Goal: Task Accomplishment & Management: Manage account settings

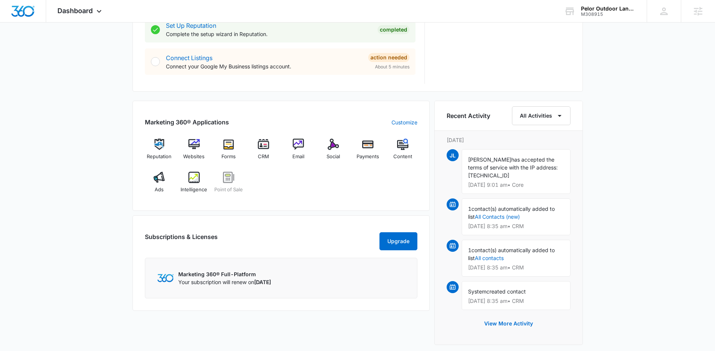
scroll to position [392, 0]
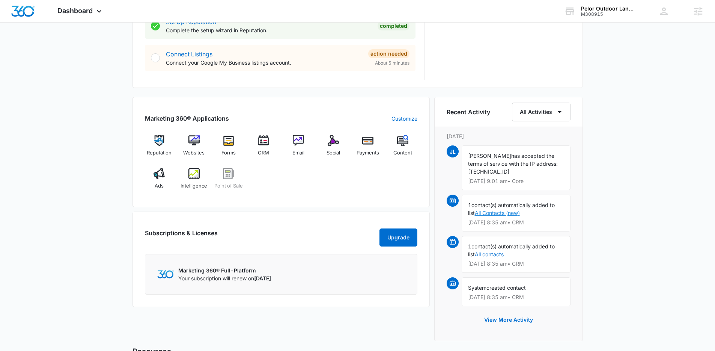
click at [516, 214] on link "All Contacts (new)" at bounding box center [497, 212] width 45 height 6
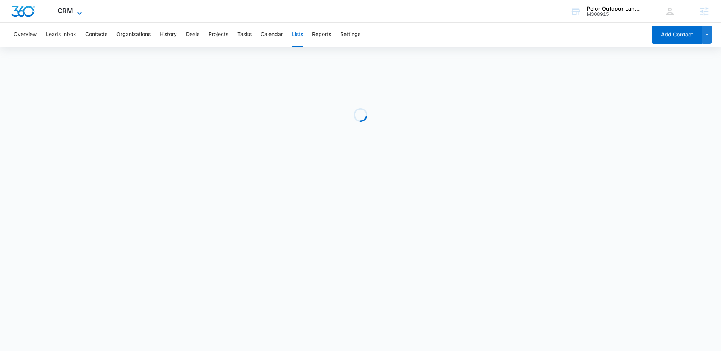
click at [69, 8] on span "CRM" at bounding box center [65, 11] width 16 height 8
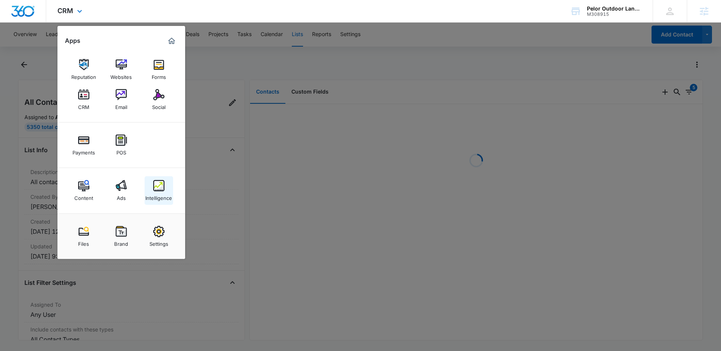
click at [162, 200] on div "Intelligence" at bounding box center [158, 196] width 27 height 10
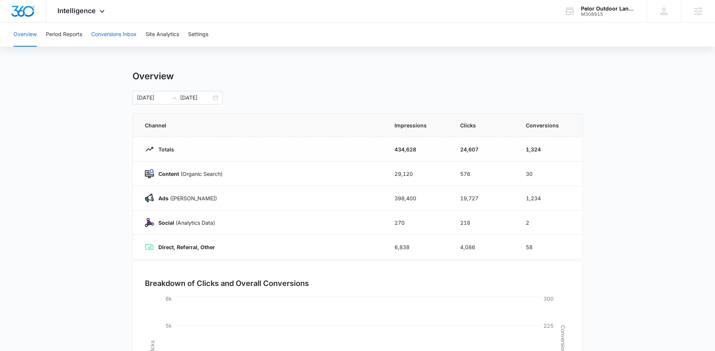
click at [113, 37] on button "Conversions Inbox" at bounding box center [113, 35] width 45 height 24
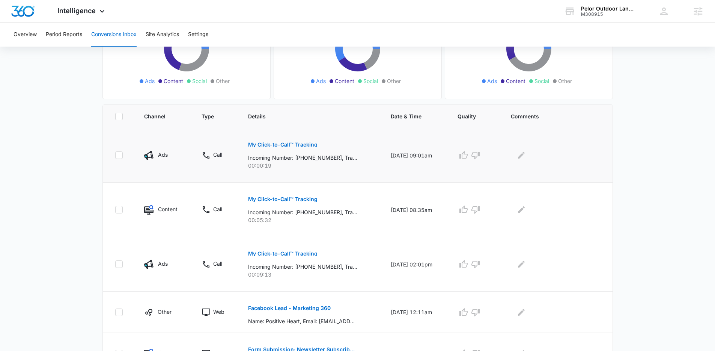
scroll to position [110, 0]
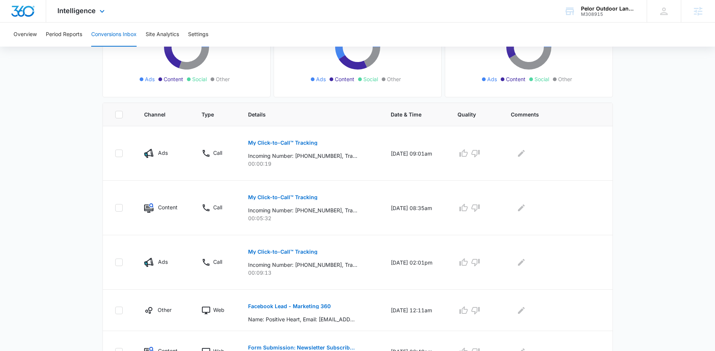
click at [95, 13] on div "Intelligence Apps Reputation Websites Forms CRM Email Social Payments POS Conte…" at bounding box center [82, 11] width 72 height 22
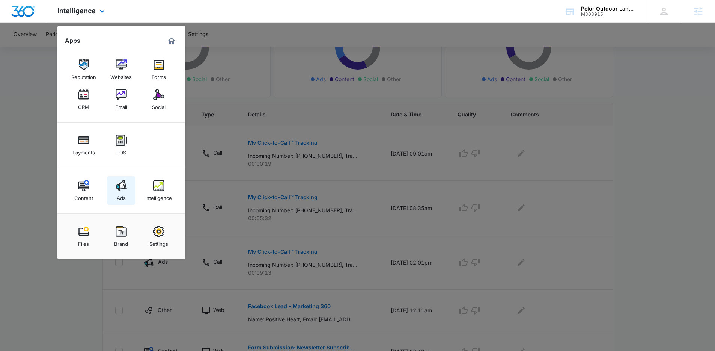
click at [126, 194] on link "Ads" at bounding box center [121, 190] width 29 height 29
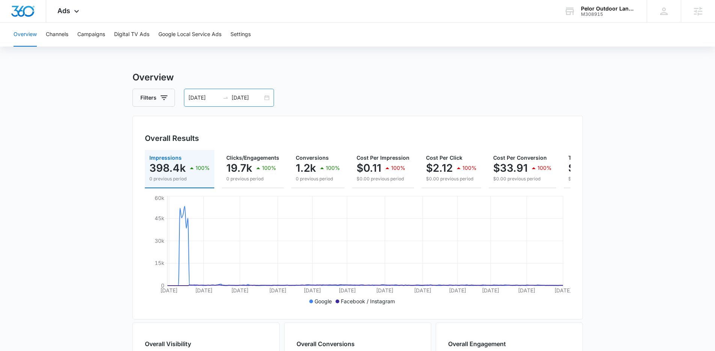
click at [268, 98] on div "01/01/2025 09/09/2025" at bounding box center [229, 98] width 90 height 18
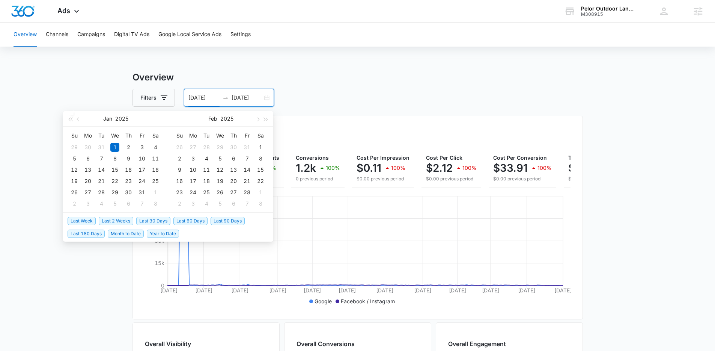
click at [156, 223] on span "Last 30 Days" at bounding box center [153, 221] width 34 height 8
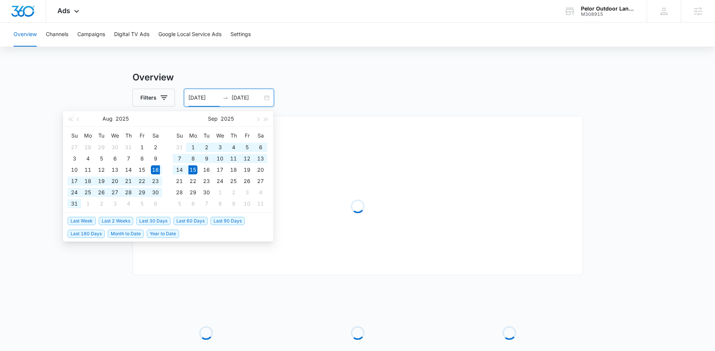
type input "08/16/2025"
type input "09/15/2025"
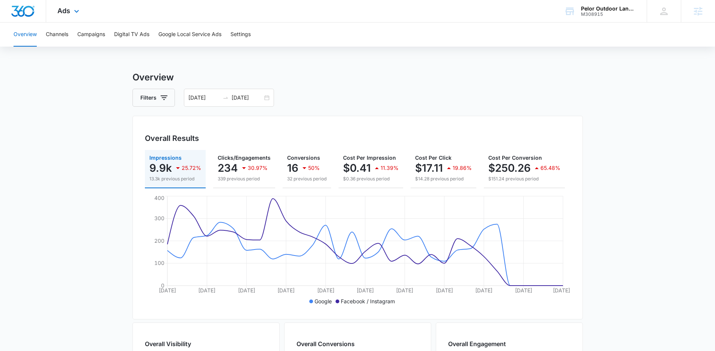
click at [60, 16] on div "Ads Apps Reputation Websites Forms CRM Email Social Payments POS Content Ads In…" at bounding box center [69, 11] width 46 height 22
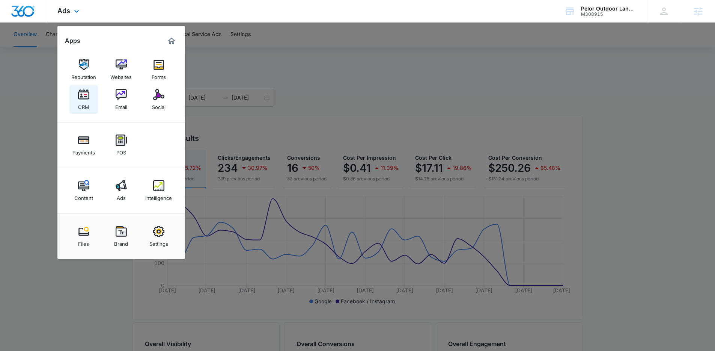
click at [87, 101] on div "CRM" at bounding box center [83, 105] width 11 height 10
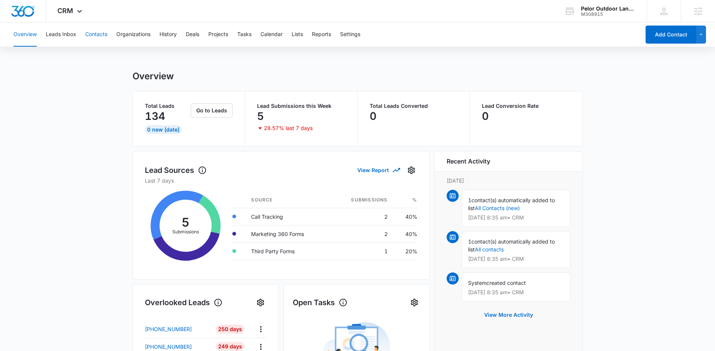
click at [95, 34] on button "Contacts" at bounding box center [96, 35] width 22 height 24
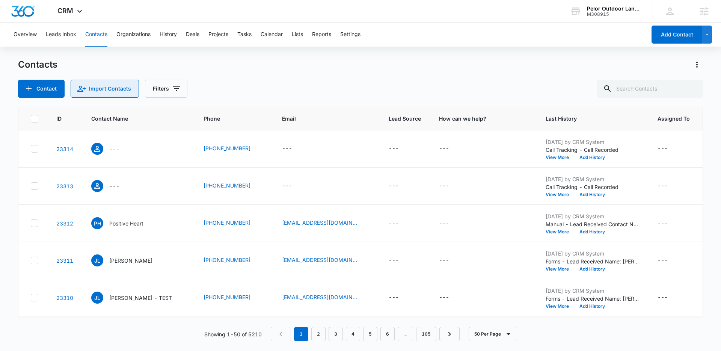
click at [92, 88] on button "Import Contacts" at bounding box center [105, 89] width 68 height 18
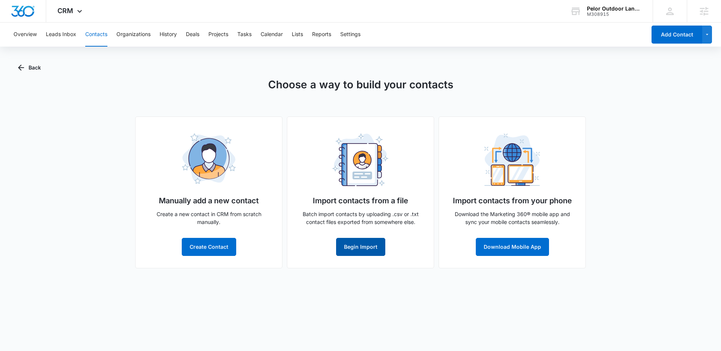
click at [368, 245] on button "Begin Import" at bounding box center [360, 247] width 49 height 18
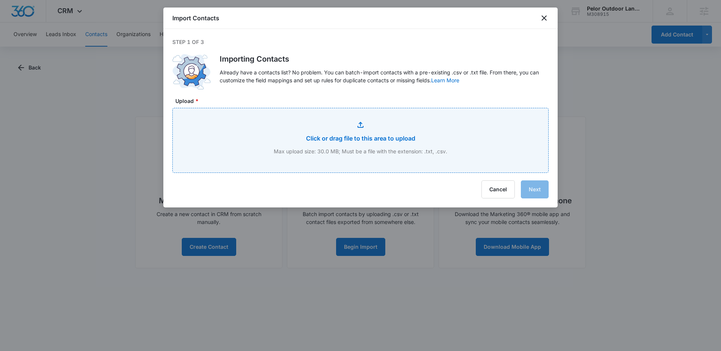
click at [320, 133] on input "Upload *" at bounding box center [360, 140] width 375 height 64
type input "C:\fakepath\Clients_Report_2025-09-08.csv"
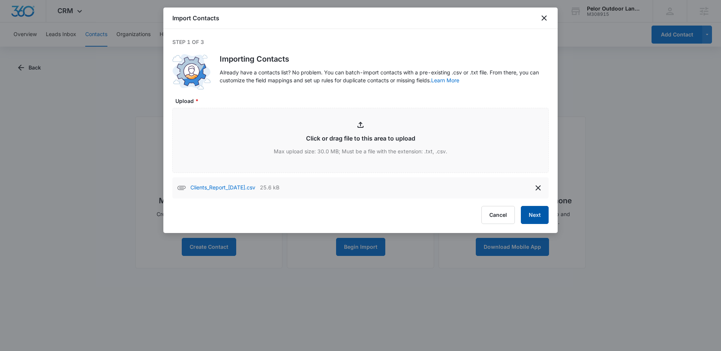
click at [545, 209] on button "Next" at bounding box center [535, 215] width 28 height 18
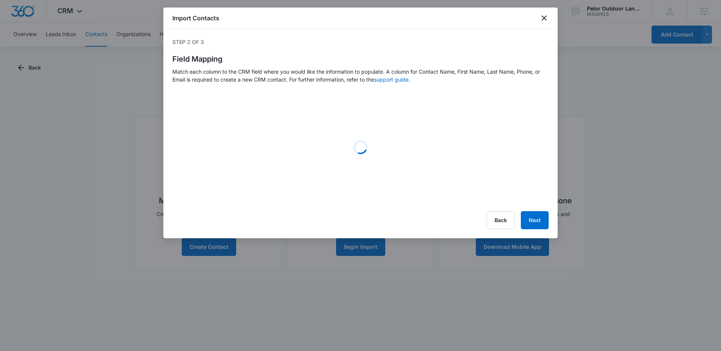
select select "234"
select select "184"
select select "185"
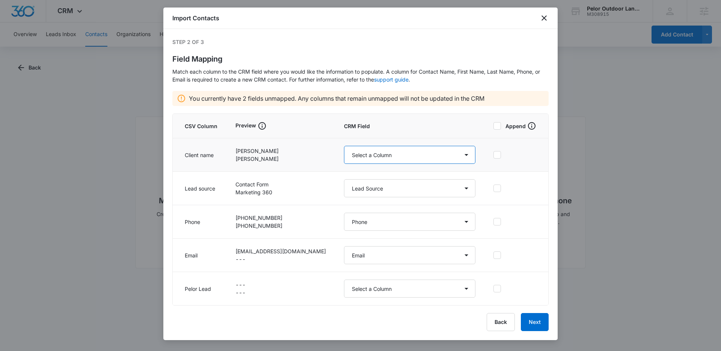
click at [367, 159] on select "Select a Column Address/City Address/Country Address/State Address/Street Addre…" at bounding box center [409, 155] width 131 height 18
select select "name"
click at [344, 146] on select "Select a Column Address/City Address/Country Address/State Address/Street Addre…" at bounding box center [409, 155] width 131 height 18
click at [531, 318] on button "Next" at bounding box center [535, 322] width 28 height 18
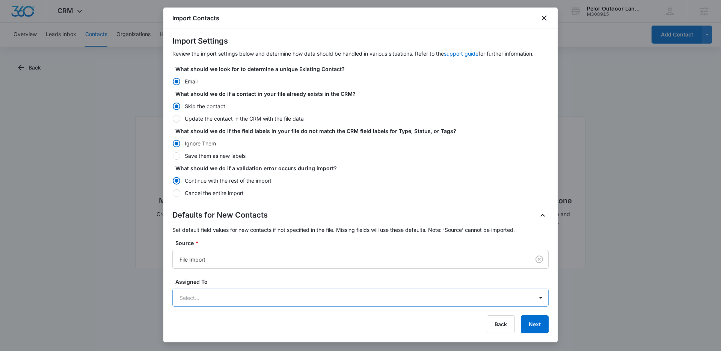
scroll to position [33, 0]
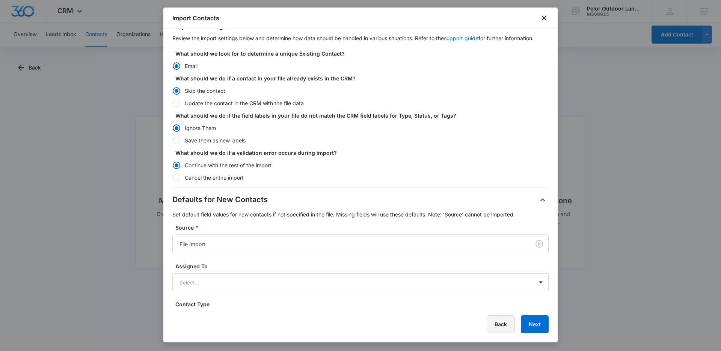
click at [501, 321] on button "Back" at bounding box center [500, 324] width 28 height 18
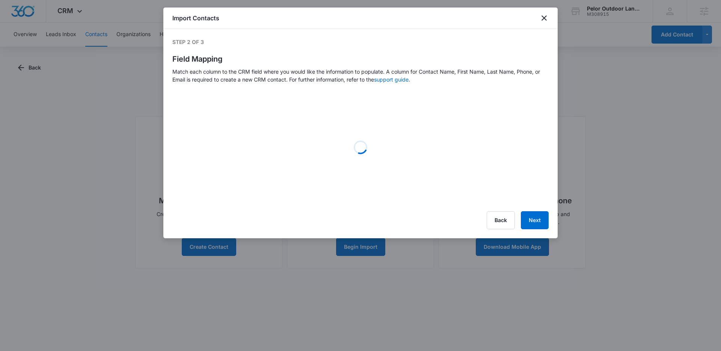
scroll to position [0, 0]
select select "name"
select select "234"
select select "184"
select select "185"
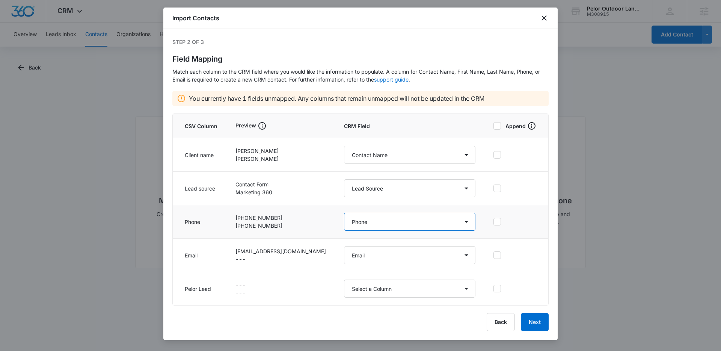
click at [345, 224] on select "Select a Column Address/City Address/Country Address/State Address/Street Addre…" at bounding box center [409, 221] width 131 height 18
click at [344, 212] on select "Select a Column Address/City Address/Country Address/State Address/Street Addre…" at bounding box center [409, 221] width 131 height 18
click at [513, 126] on label "Append" at bounding box center [514, 125] width 43 height 9
click at [493, 126] on input "Append" at bounding box center [493, 126] width 0 height 0
click at [513, 126] on label "Append" at bounding box center [514, 125] width 43 height 9
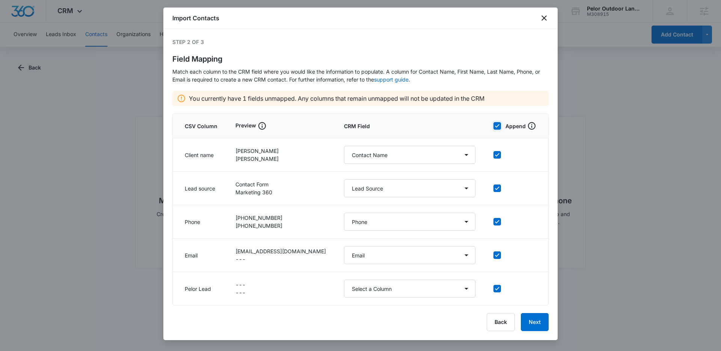
click at [493, 126] on input "Append" at bounding box center [493, 126] width 0 height 0
click at [536, 324] on button "Next" at bounding box center [535, 322] width 28 height 18
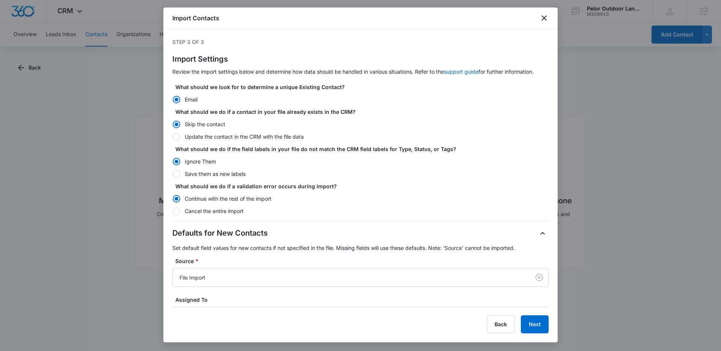
click at [178, 100] on div at bounding box center [177, 100] width 8 height 8
click at [173, 99] on input "Email" at bounding box center [172, 99] width 0 height 0
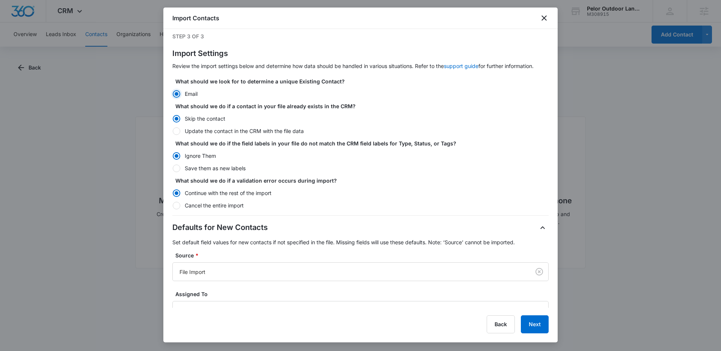
scroll to position [12, 0]
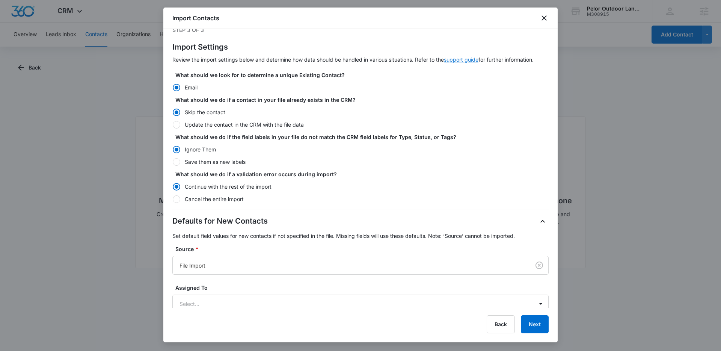
click at [454, 58] on link "support guide" at bounding box center [461, 59] width 35 height 6
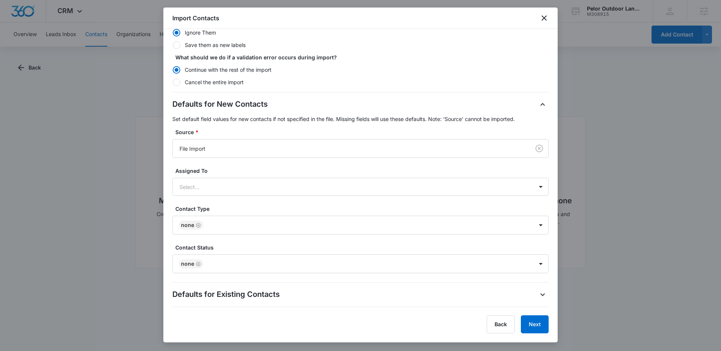
scroll to position [134, 0]
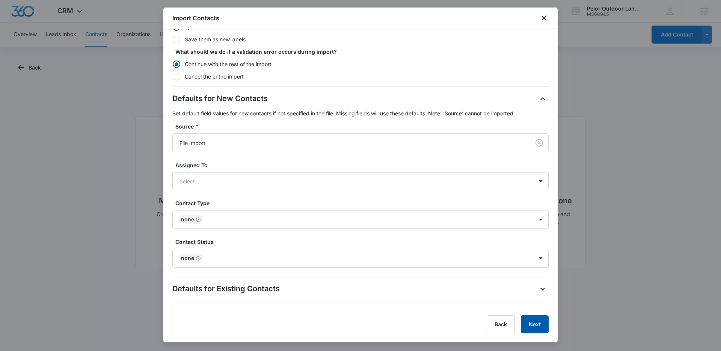
click at [528, 326] on button "Next" at bounding box center [535, 324] width 28 height 18
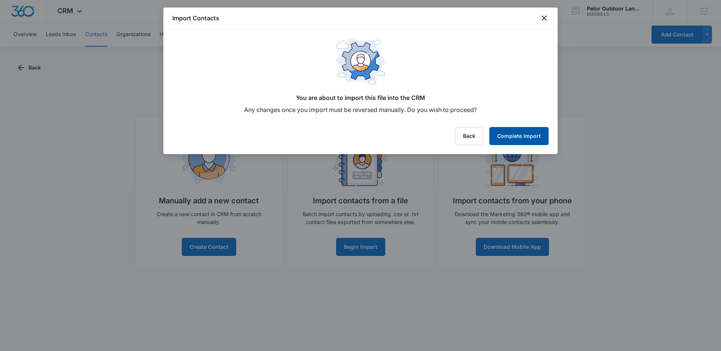
scroll to position [0, 0]
click at [530, 134] on button "Complete Import" at bounding box center [518, 136] width 59 height 18
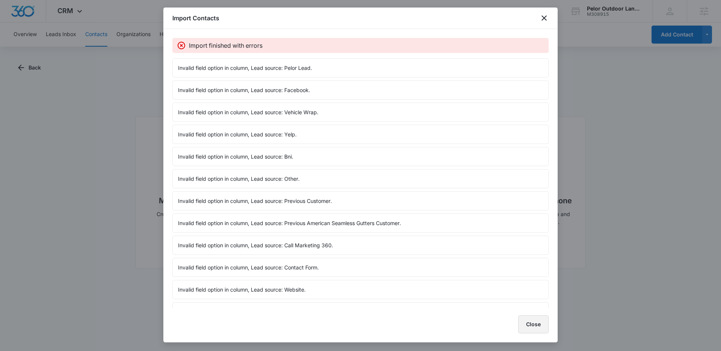
click at [533, 325] on button "Close" at bounding box center [533, 324] width 30 height 18
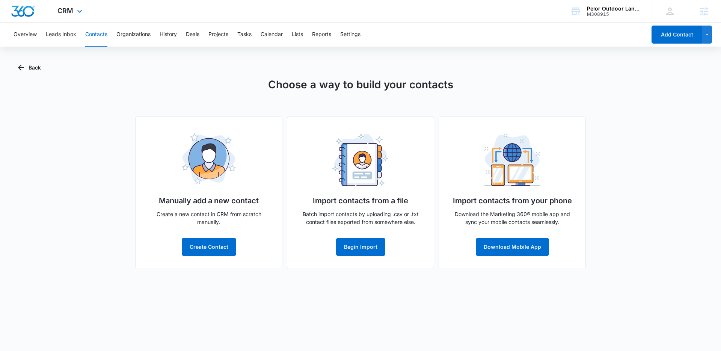
click at [57, 20] on div "CRM Apps Reputation Websites Forms CRM Email Social Payments POS Content Ads In…" at bounding box center [70, 11] width 49 height 22
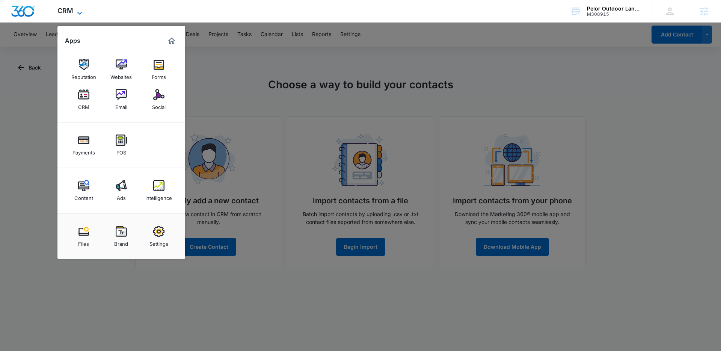
click at [63, 9] on span "CRM" at bounding box center [65, 11] width 16 height 8
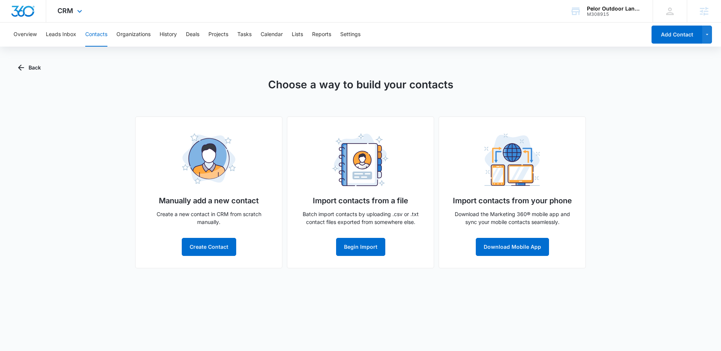
click at [16, 8] on img "Dashboard" at bounding box center [23, 11] width 24 height 11
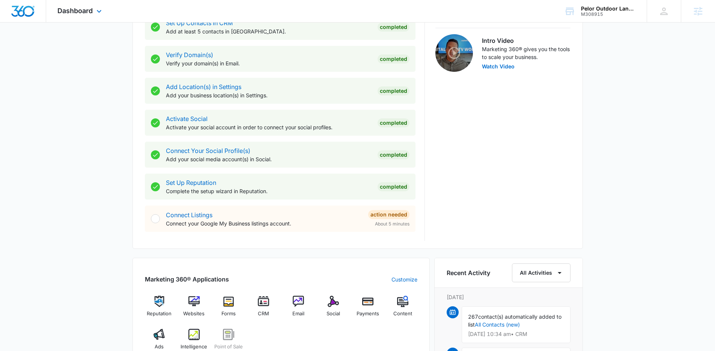
scroll to position [154, 0]
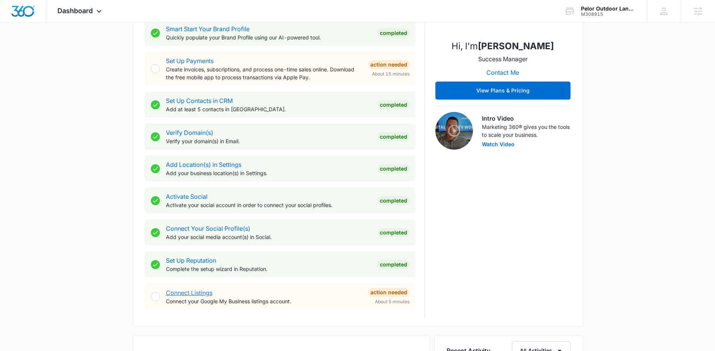
click at [204, 292] on link "Connect Listings" at bounding box center [189, 293] width 47 height 8
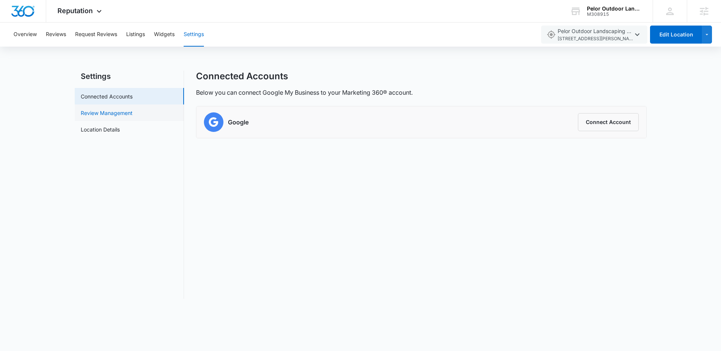
click at [105, 110] on link "Review Management" at bounding box center [107, 113] width 52 height 8
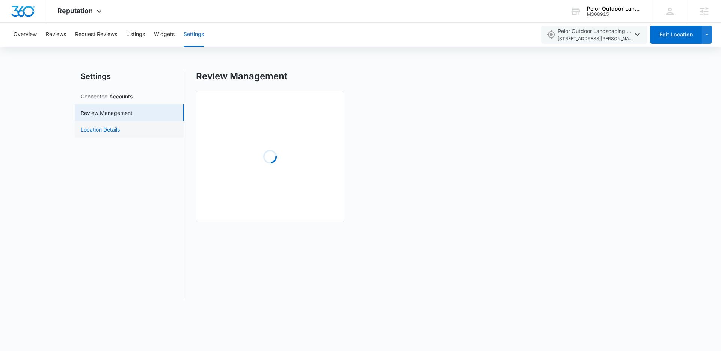
click at [110, 131] on link "Location Details" at bounding box center [100, 129] width 39 height 8
select select "Florida"
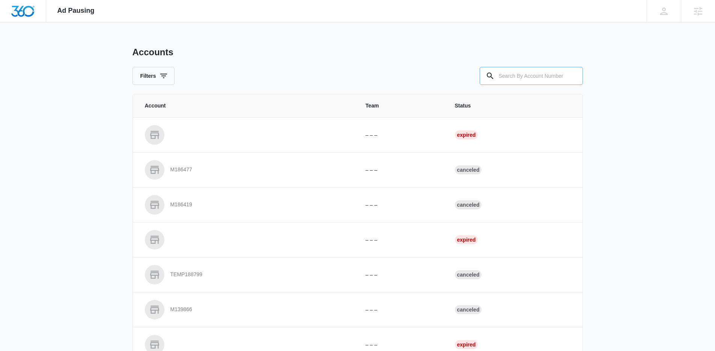
click at [530, 78] on input "text" at bounding box center [531, 76] width 103 height 18
paste input "M308915"
type input "M308915"
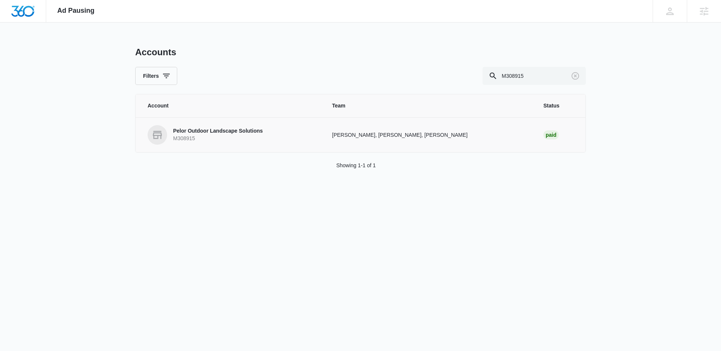
click at [213, 126] on link "Pelor Outdoor Landscape Solutions M308915" at bounding box center [230, 135] width 166 height 20
